Goal: Task Accomplishment & Management: Use online tool/utility

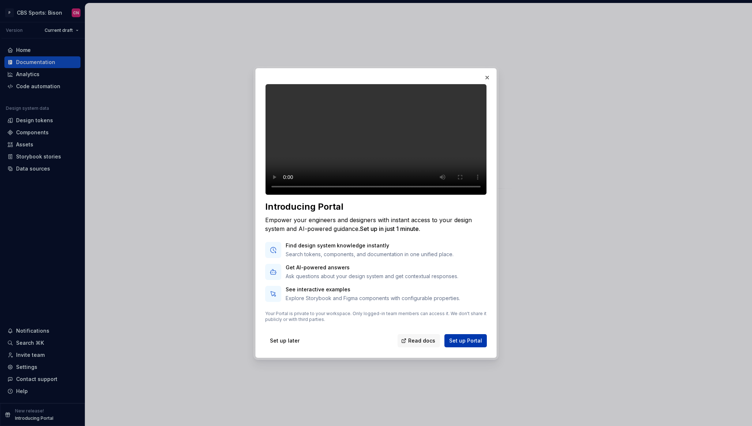
click at [469, 344] on span "Set up Portal" at bounding box center [465, 340] width 33 height 7
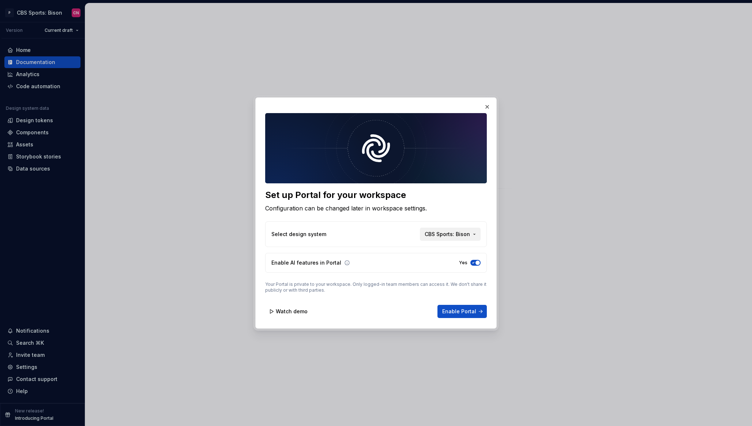
click at [438, 231] on span "CBS Sports: Bison" at bounding box center [447, 233] width 45 height 7
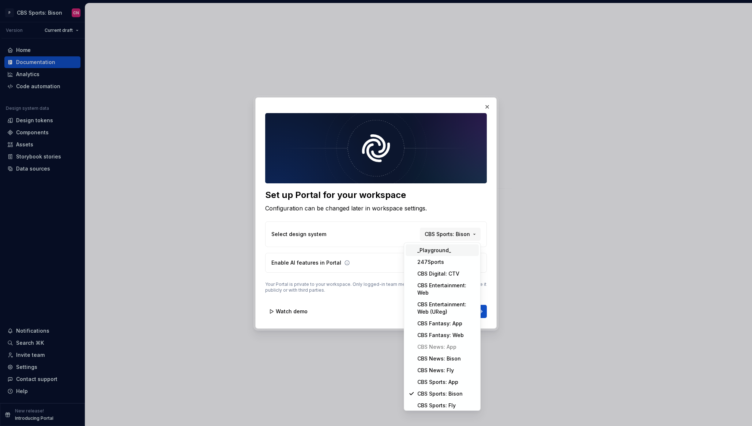
click at [436, 249] on div "_Playground_" at bounding box center [434, 249] width 34 height 7
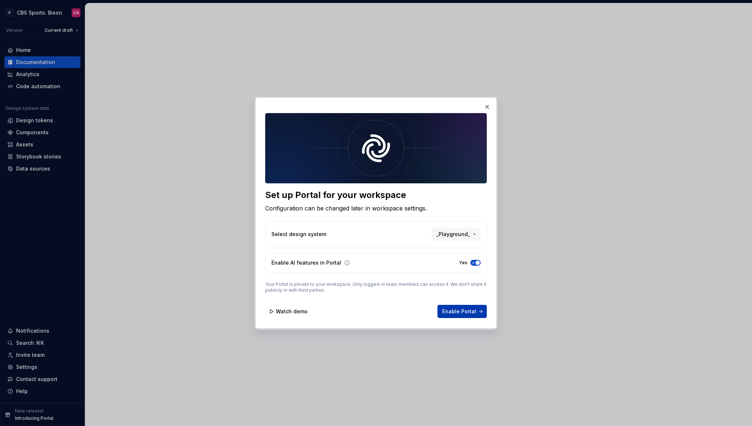
click at [464, 310] on span "Enable Portal" at bounding box center [459, 311] width 34 height 7
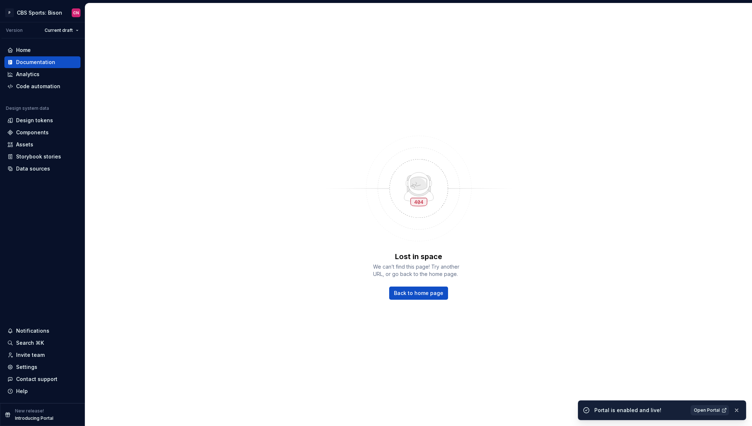
click at [705, 410] on span "Open Portal" at bounding box center [707, 410] width 26 height 6
click at [31, 366] on div "Settings" at bounding box center [26, 366] width 21 height 7
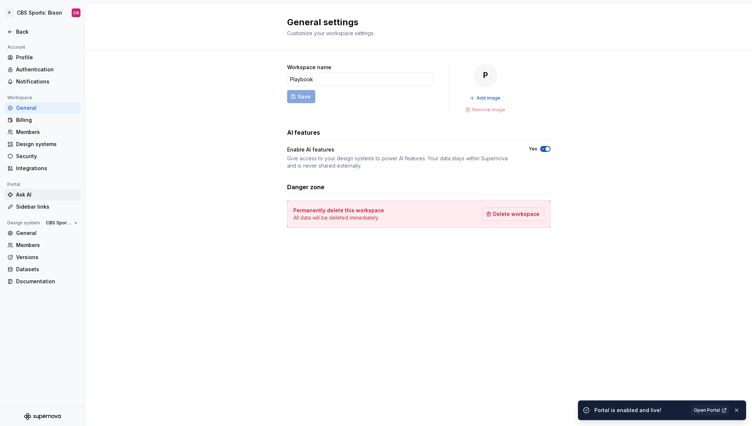
click at [36, 194] on div "Ask AI" at bounding box center [46, 194] width 61 height 7
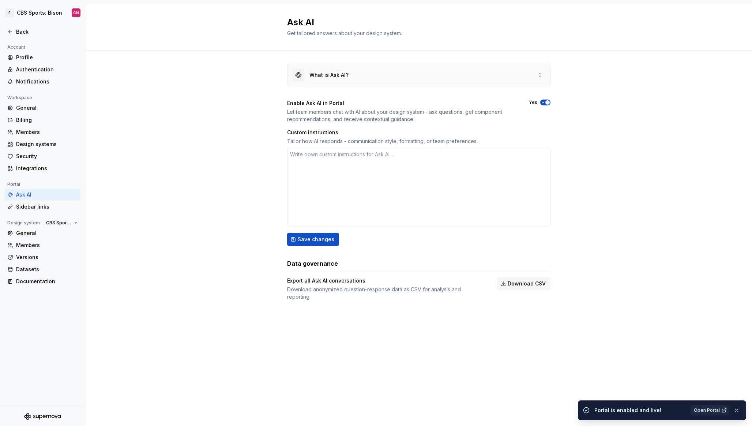
click at [328, 69] on div "What is Ask AI?" at bounding box center [320, 74] width 57 height 13
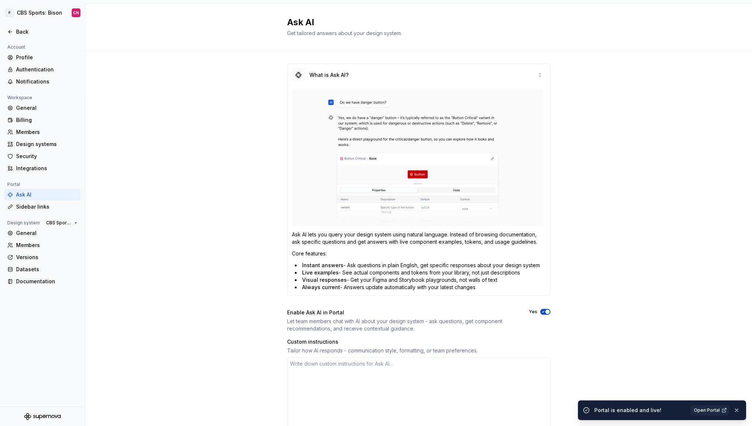
type textarea "*"
